Goal: Task Accomplishment & Management: Manage account settings

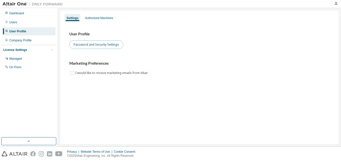
click at [98, 45] on button "Password and Security Settings" at bounding box center [96, 44] width 54 height 9
